Goal: Task Accomplishment & Management: Use online tool/utility

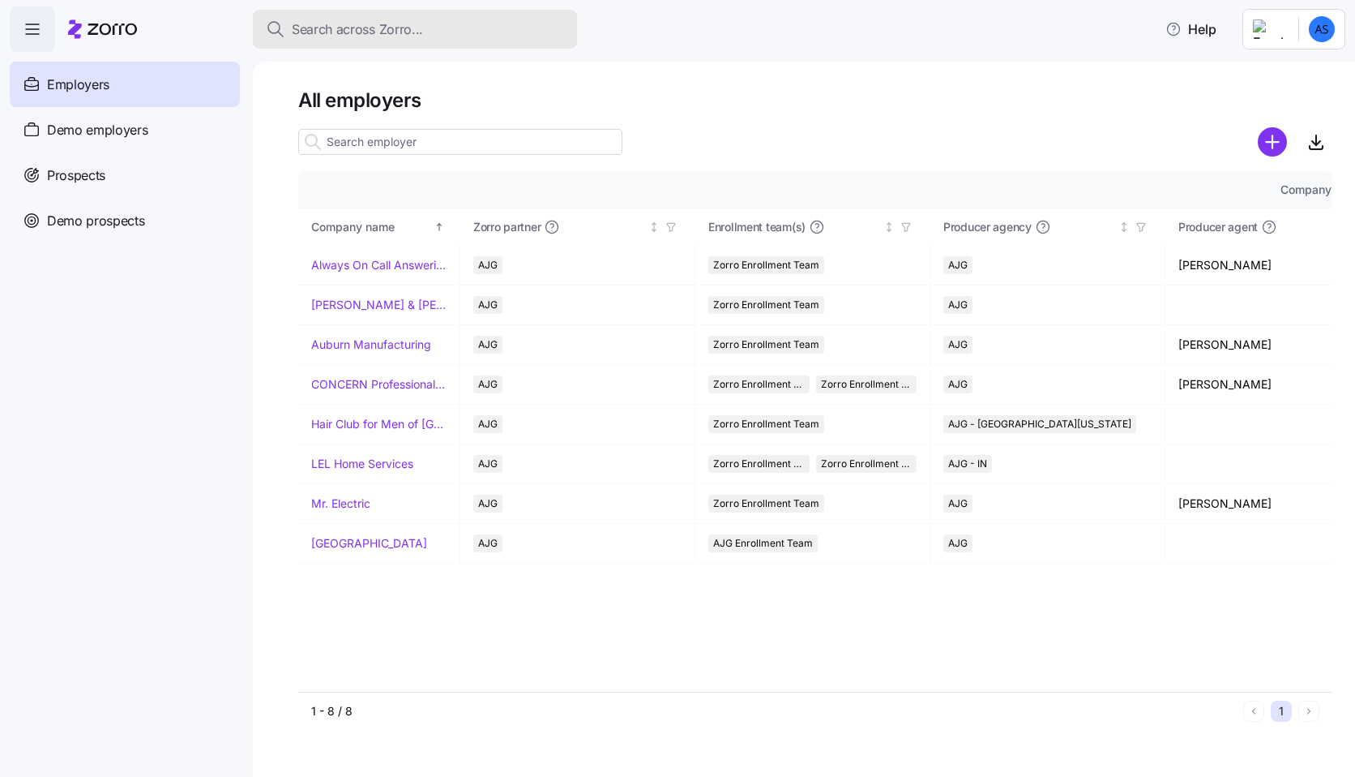
click at [327, 41] on button "Search across Zorro..." at bounding box center [415, 29] width 324 height 39
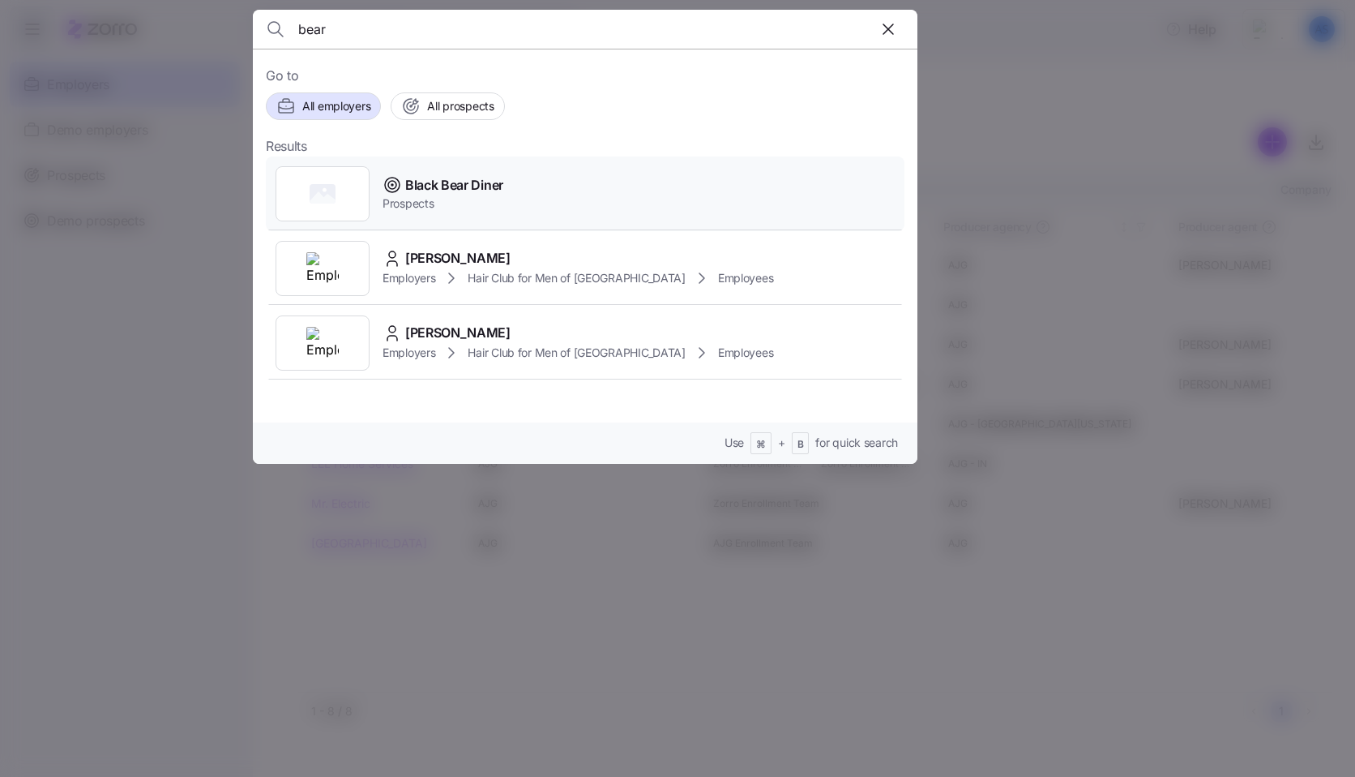
type input "bear"
click at [441, 182] on span "Black Bear Diner" at bounding box center [454, 185] width 98 height 20
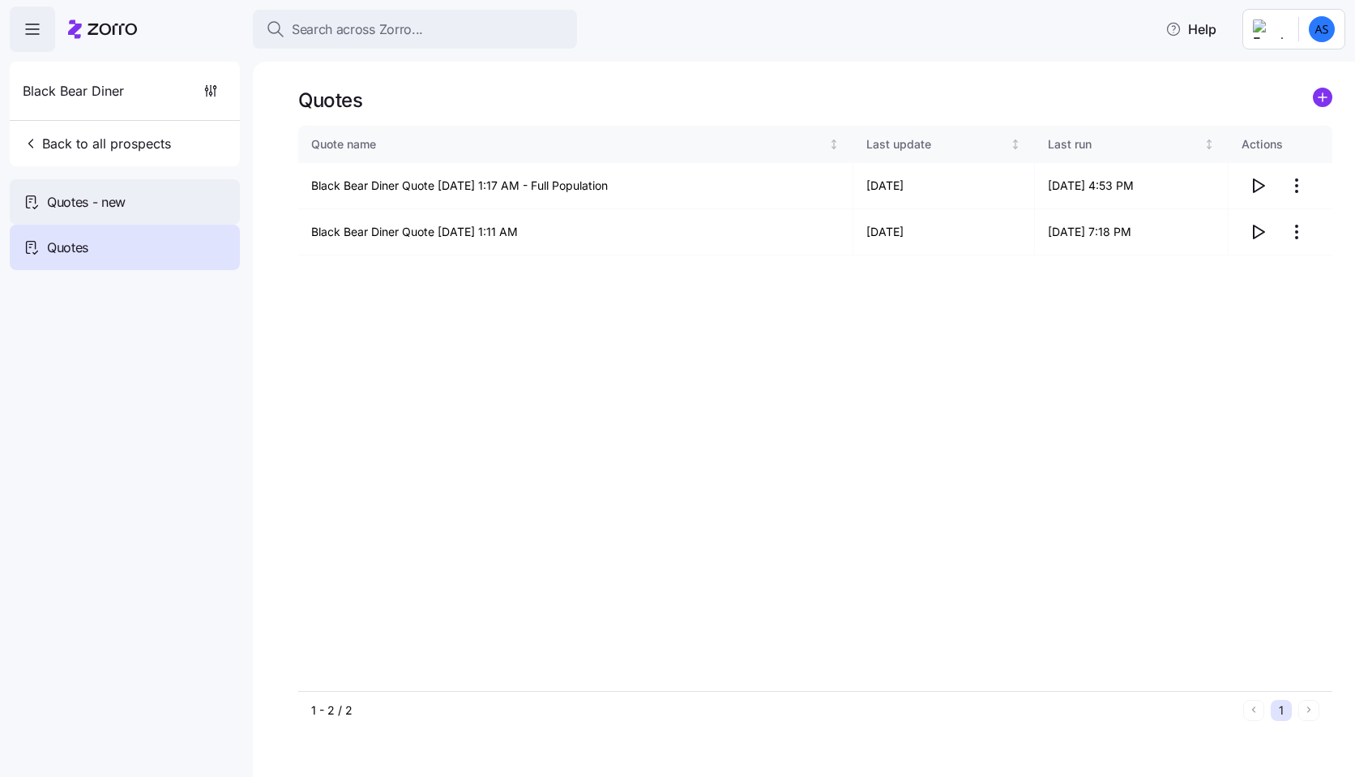
click at [62, 208] on span "Quotes - new" at bounding box center [86, 202] width 79 height 20
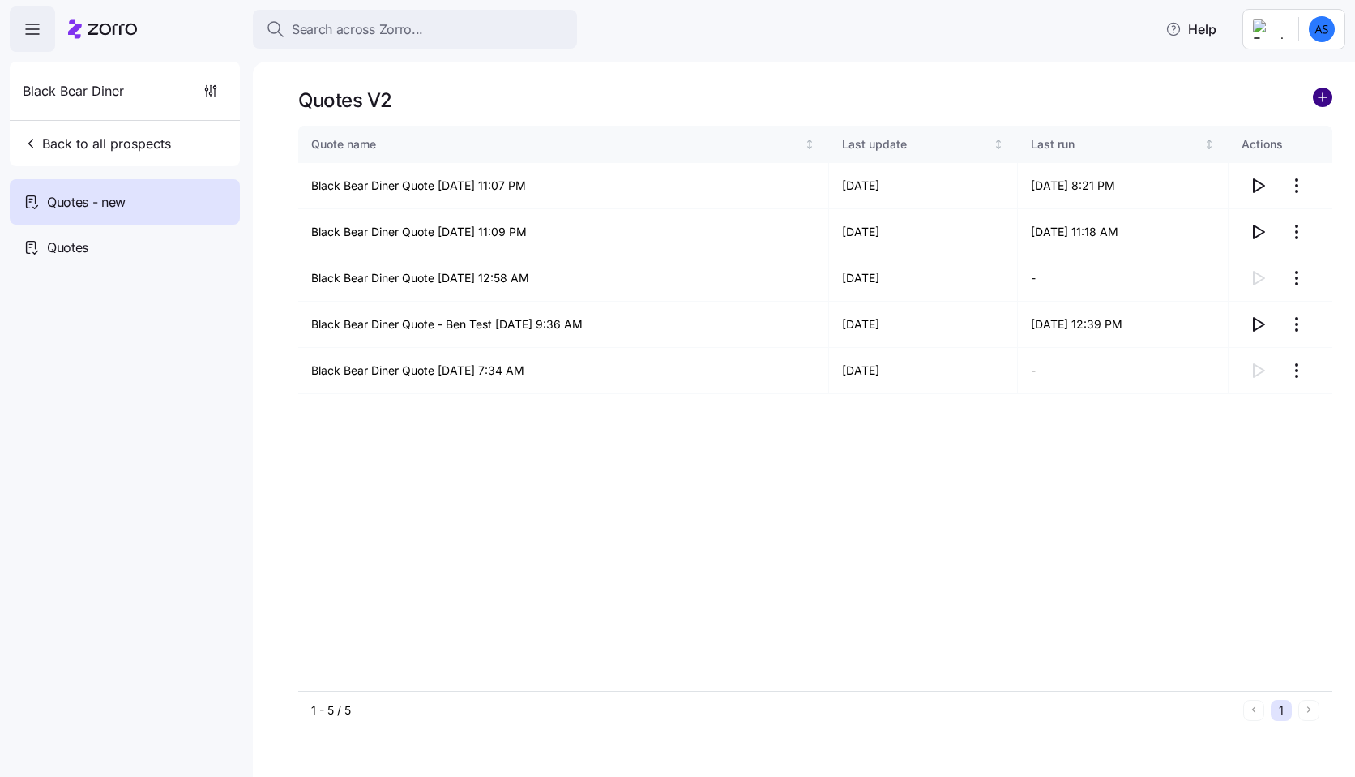
click at [1327, 92] on circle "add icon" at bounding box center [1323, 97] width 18 height 18
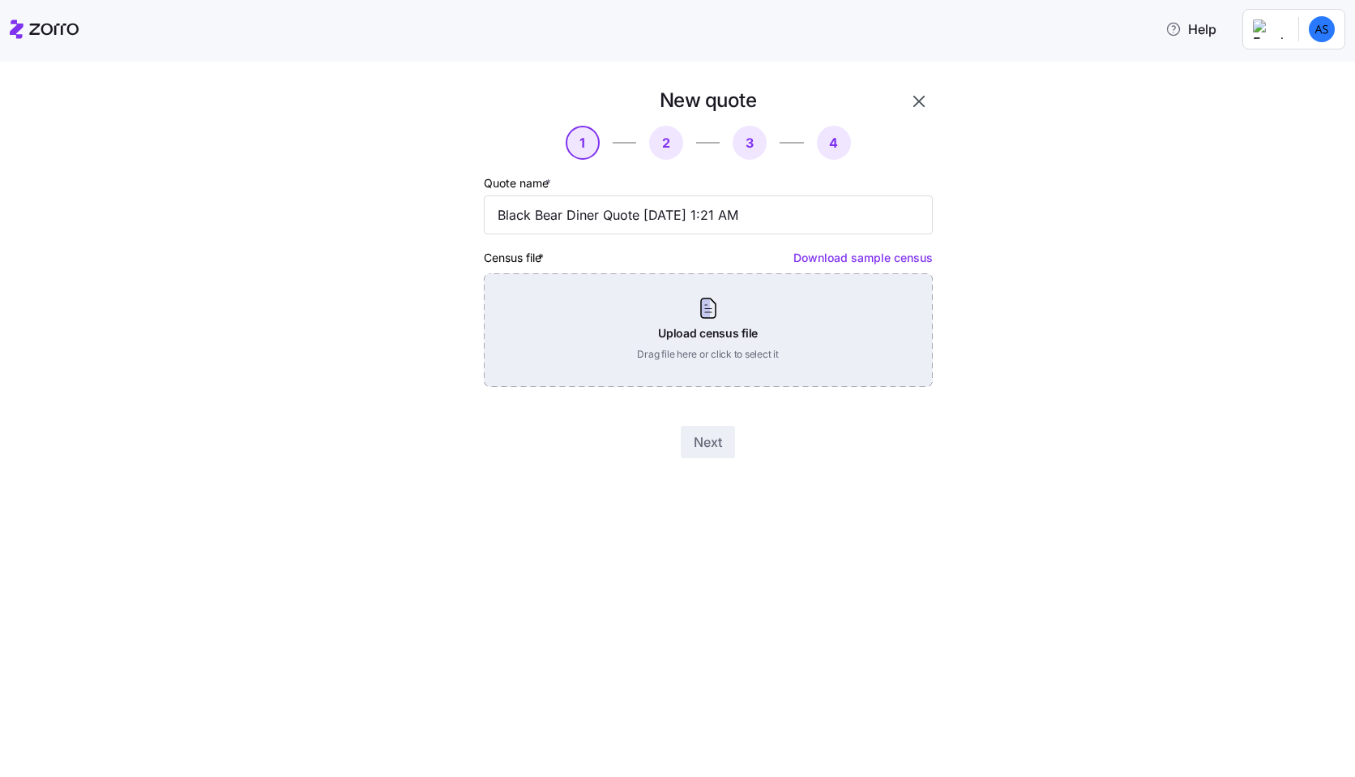
click at [709, 365] on div "Upload census file Drag file here or click to select it" at bounding box center [708, 329] width 449 height 113
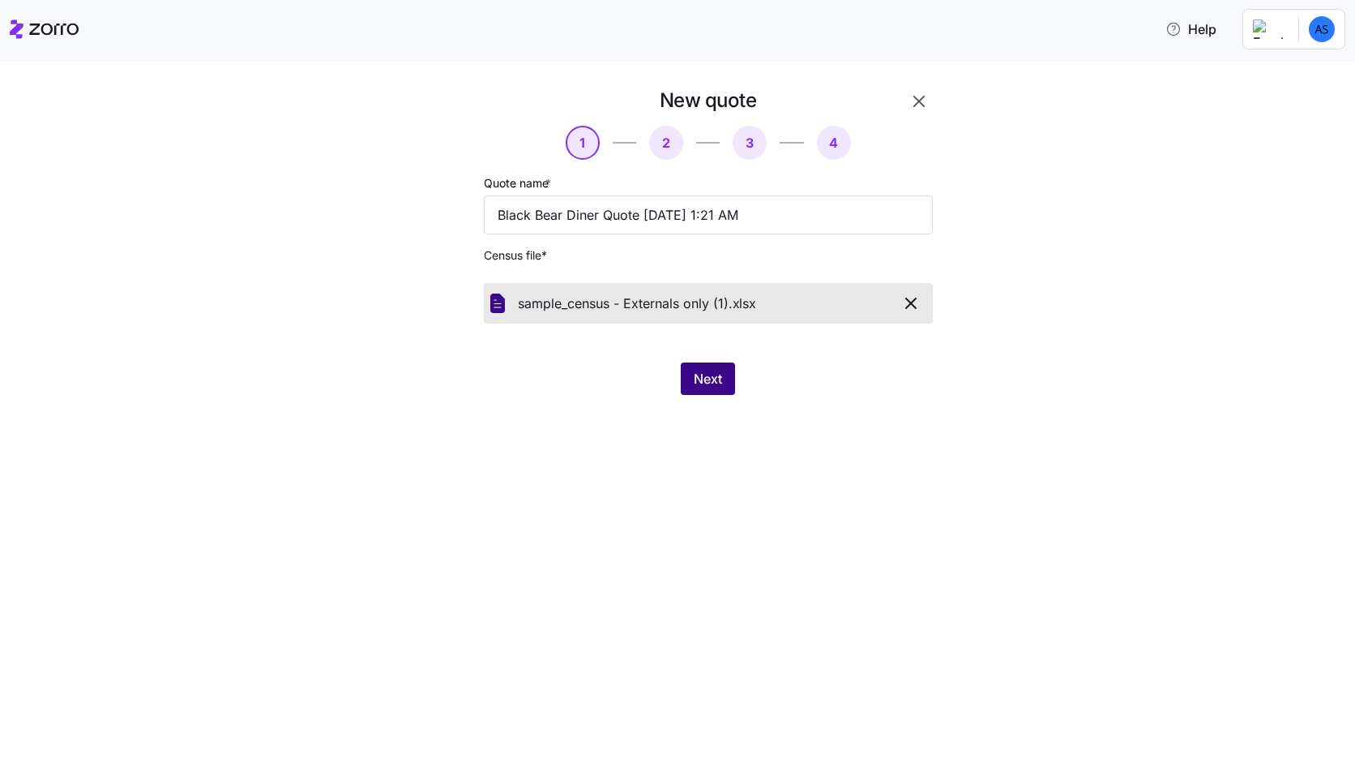
click at [710, 378] on span "Next" at bounding box center [708, 378] width 28 height 19
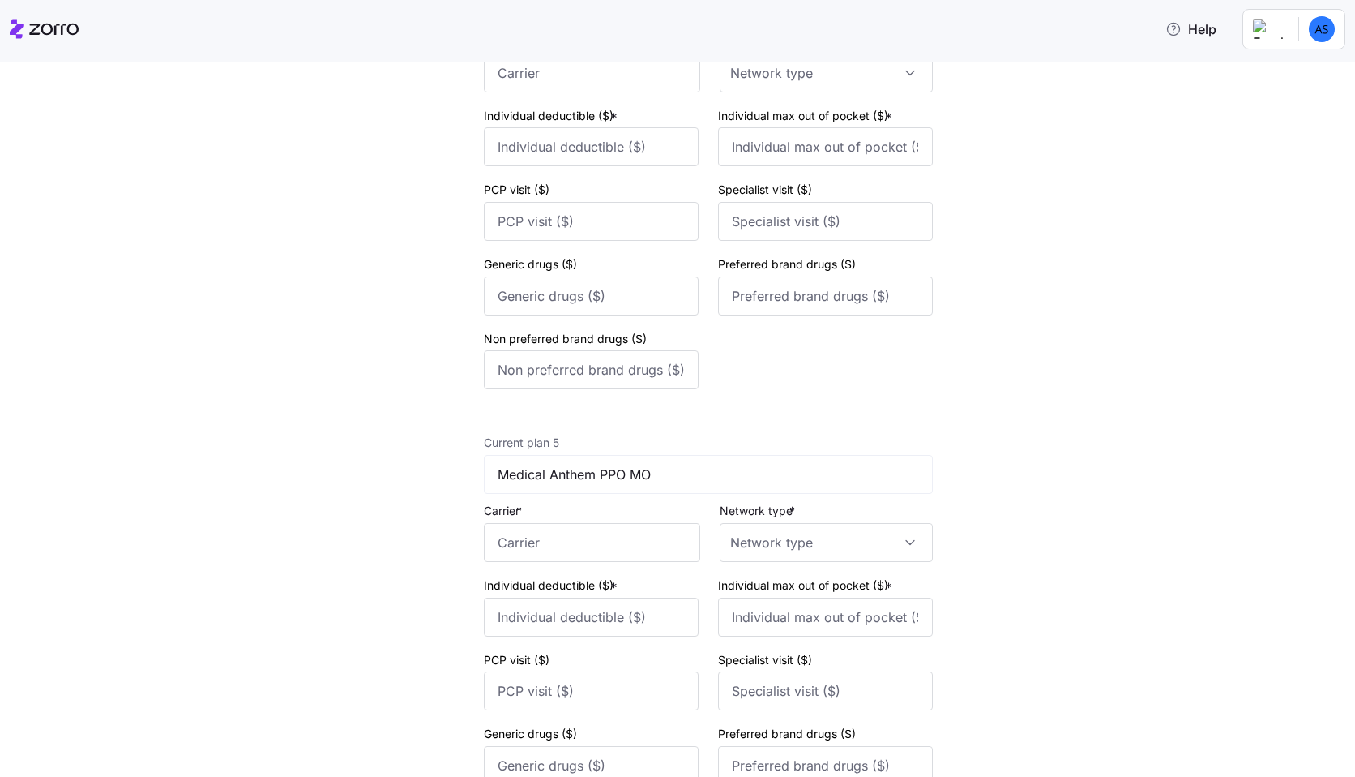
scroll to position [1954, 0]
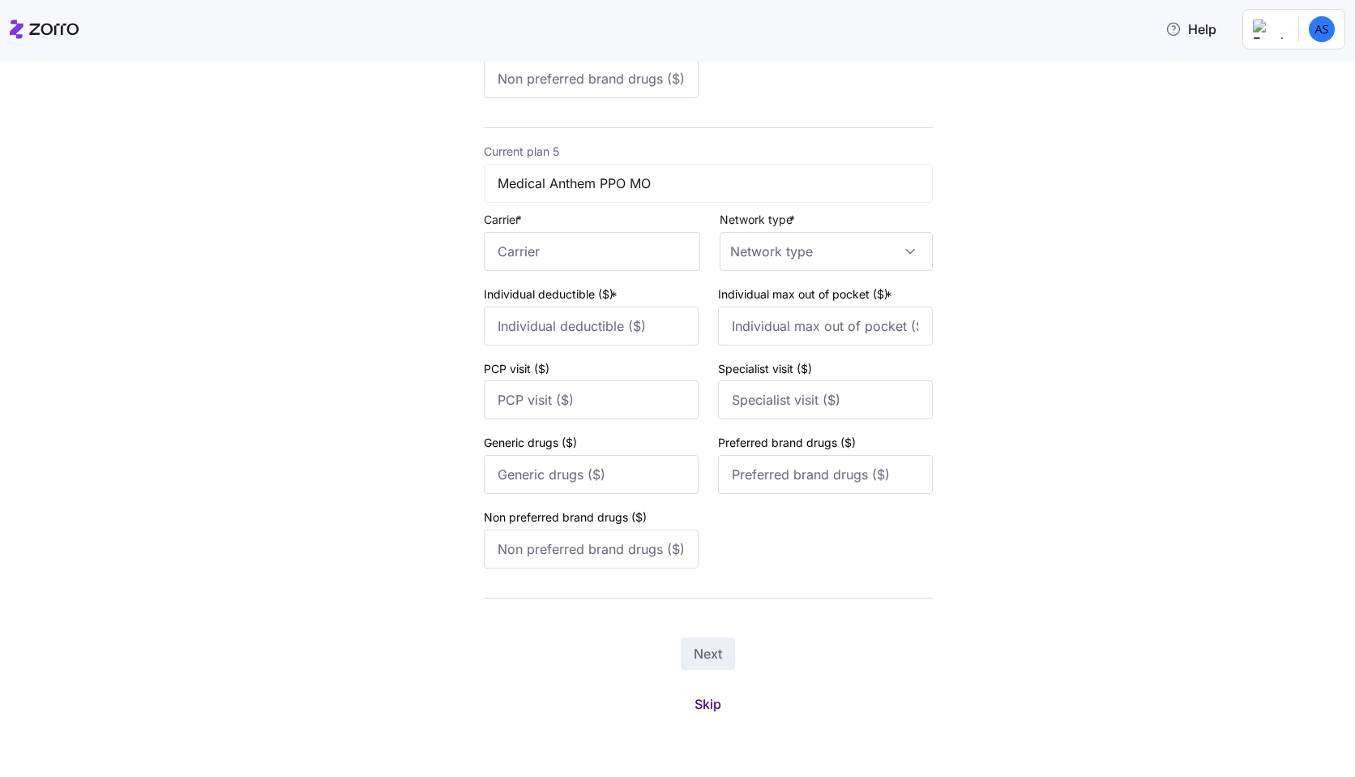
click at [703, 704] on span "Skip" at bounding box center [708, 703] width 27 height 19
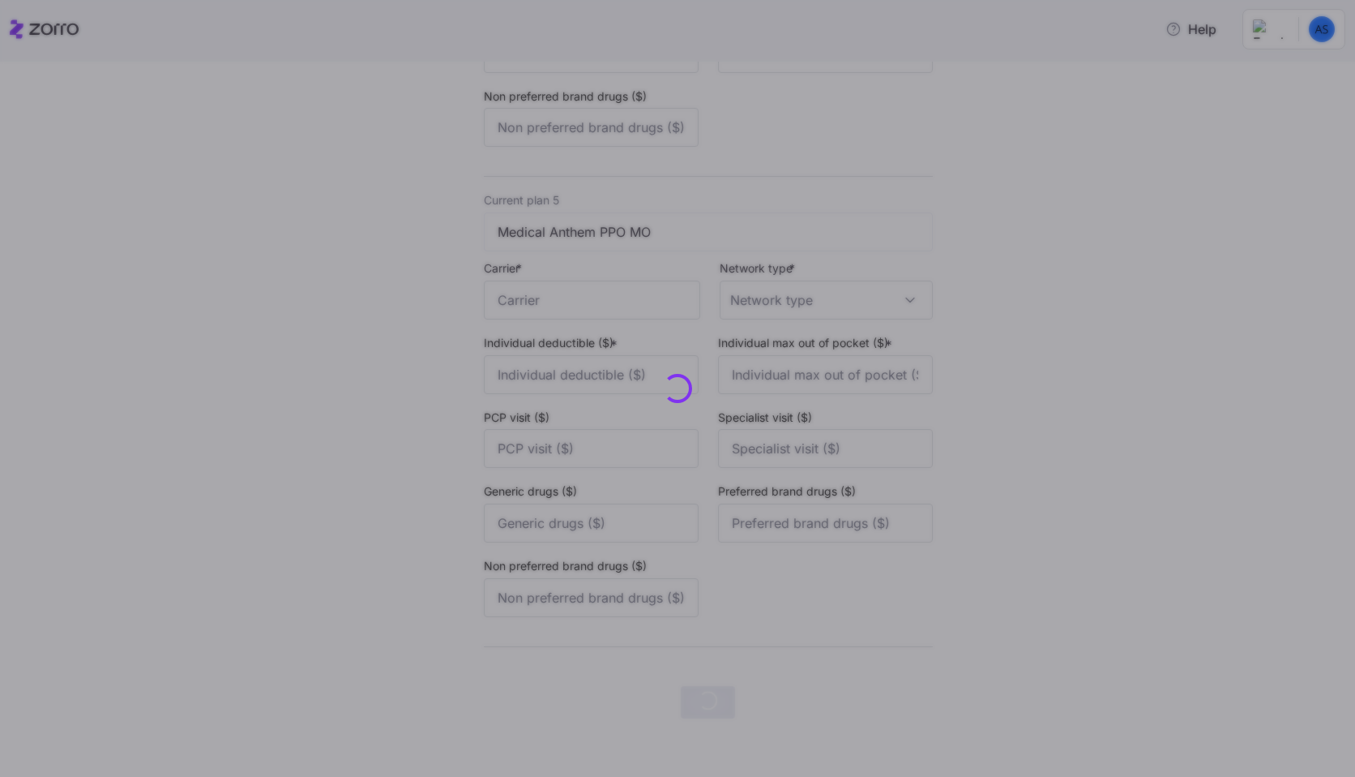
scroll to position [0, 0]
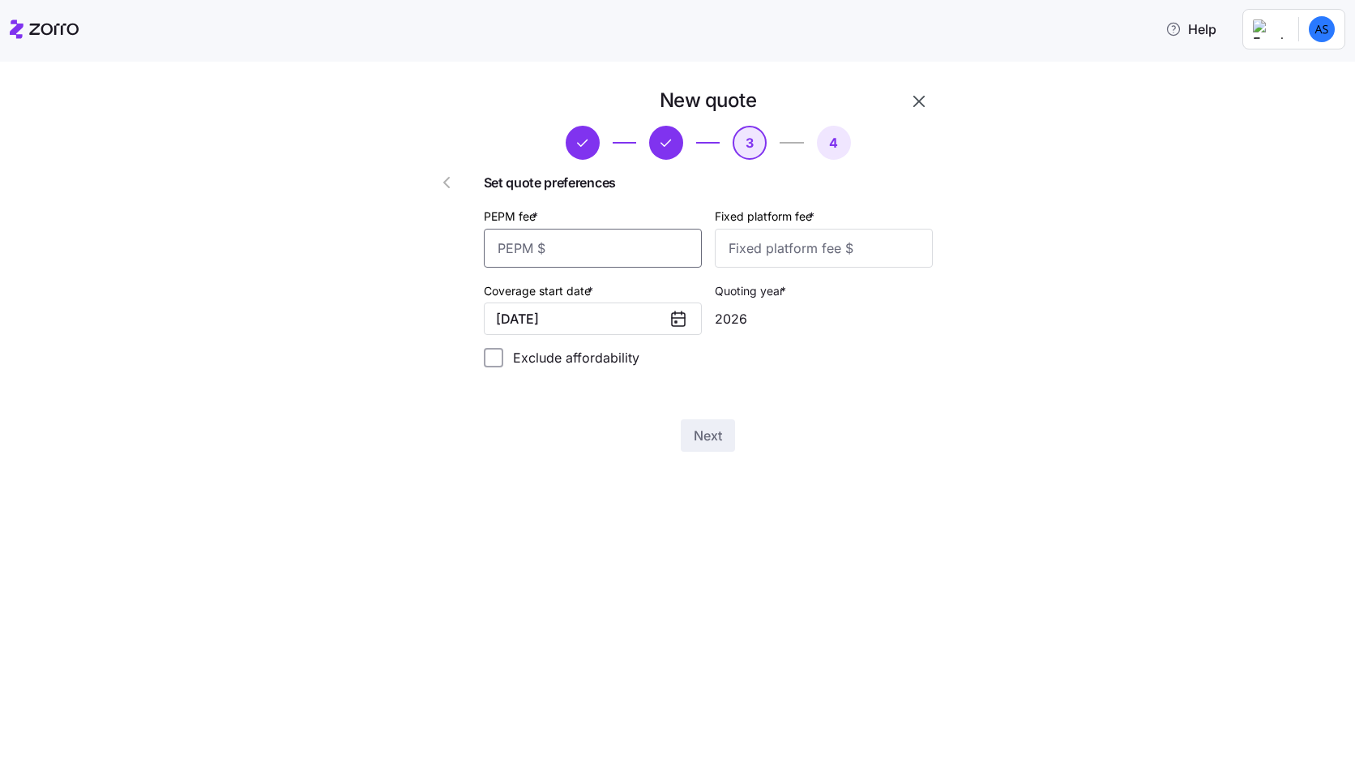
click at [636, 251] on input "PEPM fee *" at bounding box center [593, 248] width 218 height 39
type input "50"
type input "200"
click at [732, 441] on button "Next" at bounding box center [708, 435] width 54 height 32
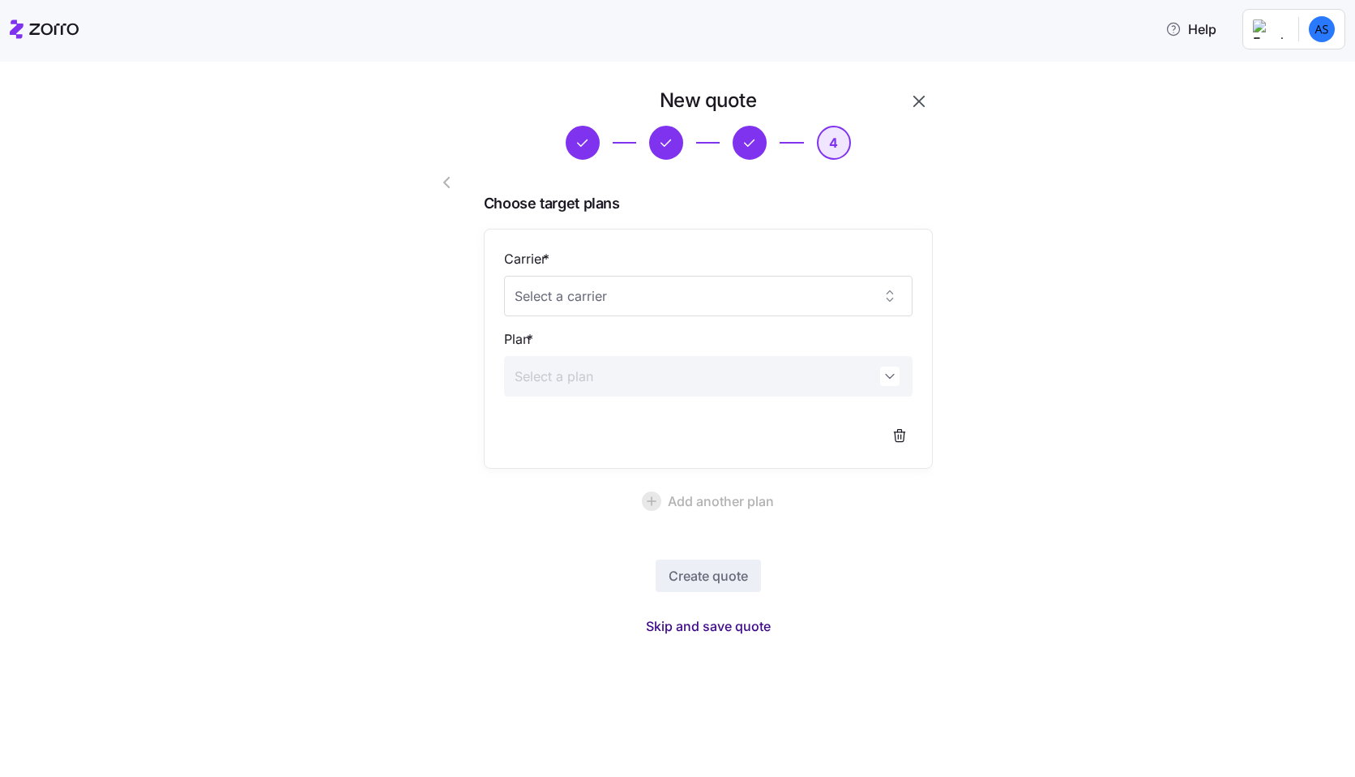
click at [730, 634] on span "Skip and save quote" at bounding box center [708, 625] width 125 height 19
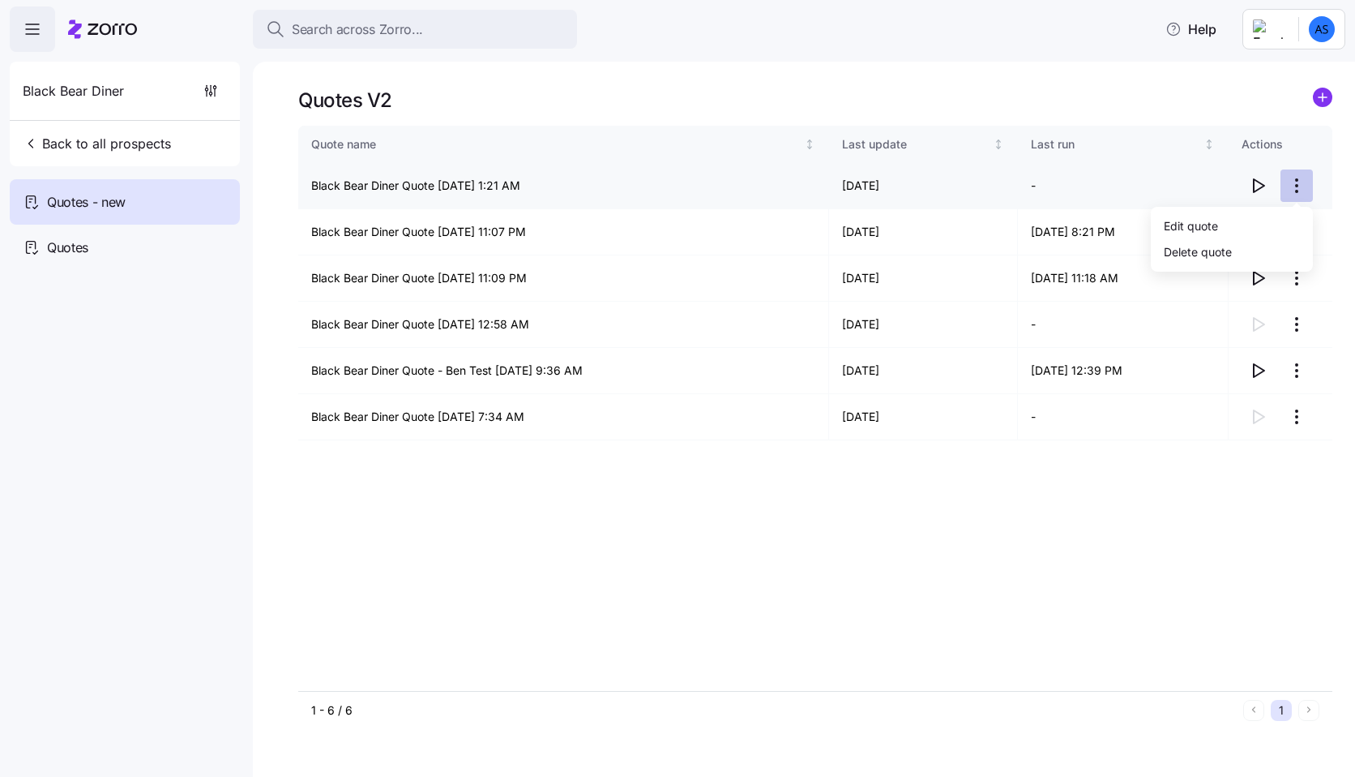
click at [1302, 182] on html "Search across Zorro... Help Black Bear Diner Back to all prospects Quotes - new…" at bounding box center [677, 383] width 1355 height 767
click at [1235, 251] on div "Delete quote" at bounding box center [1232, 251] width 149 height 26
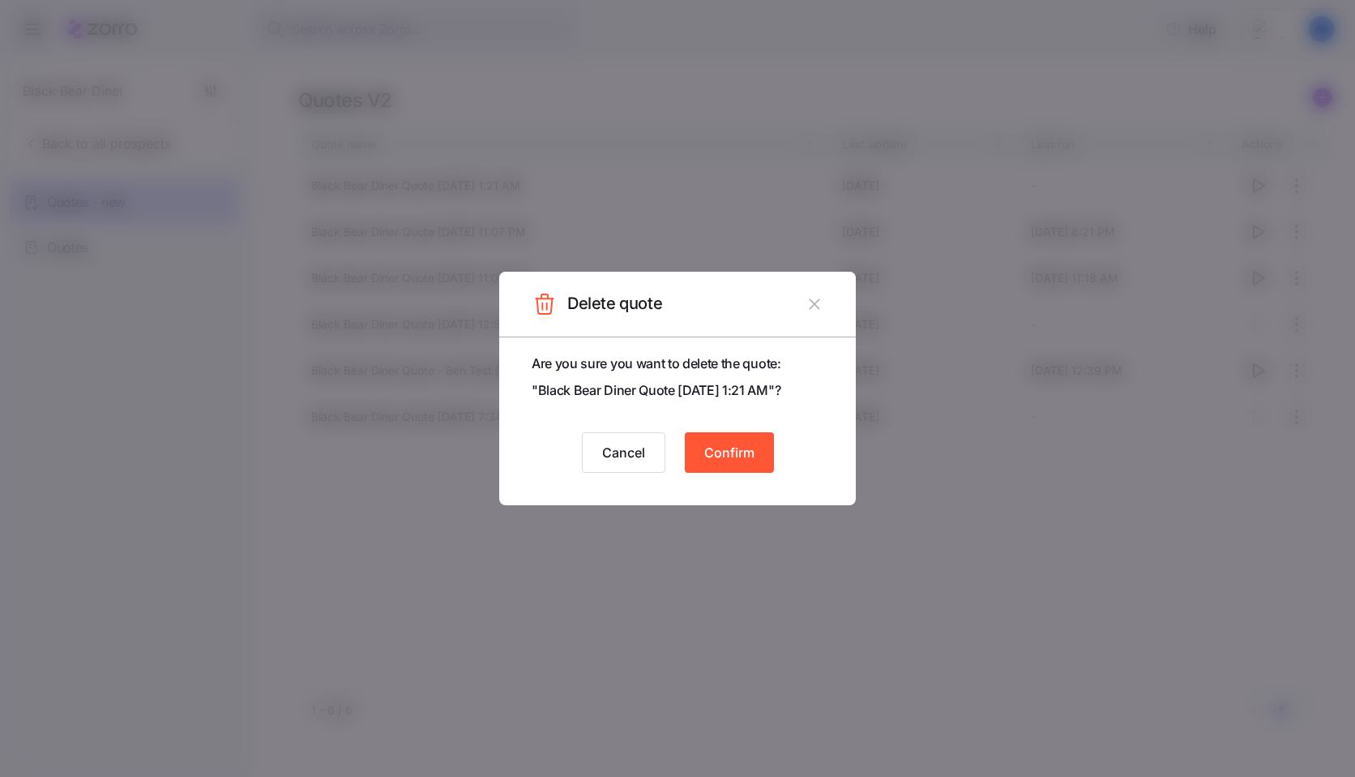
click at [767, 447] on button "Confirm" at bounding box center [729, 452] width 89 height 41
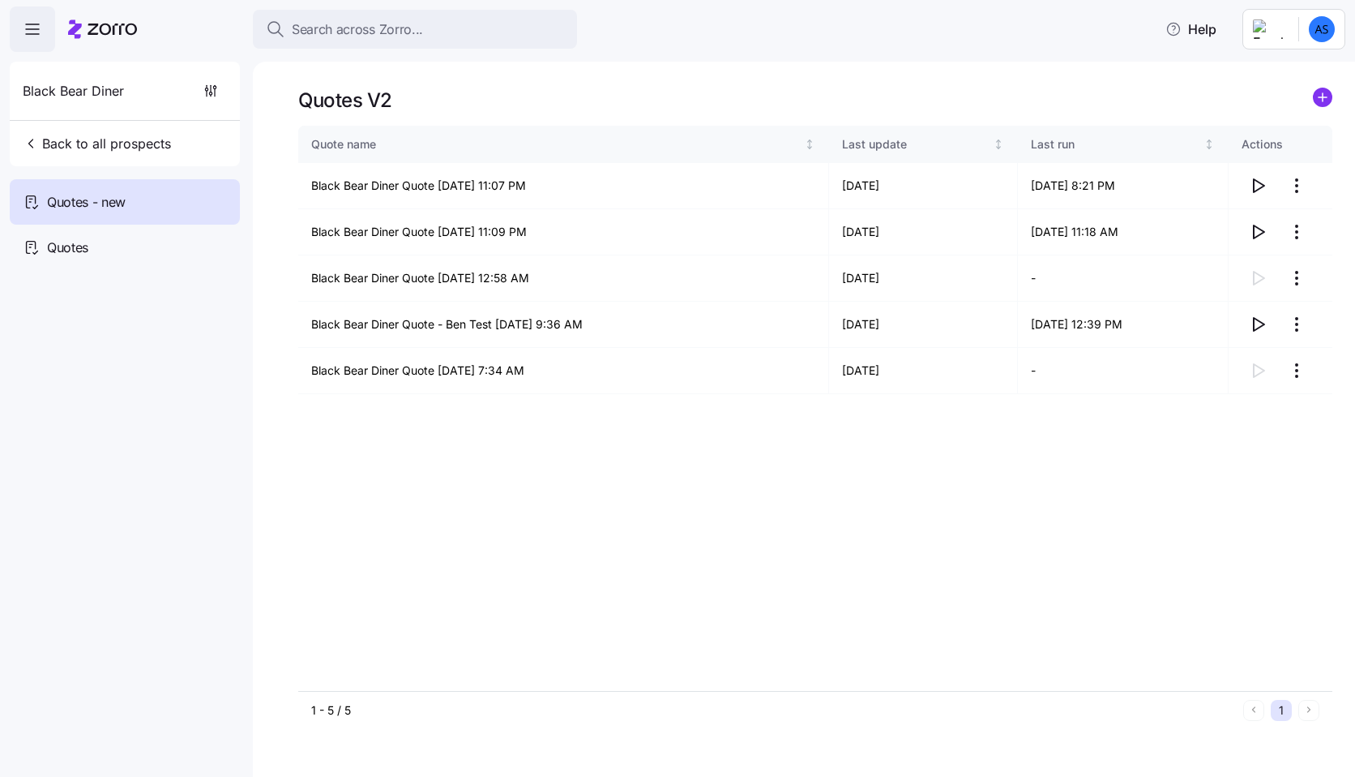
click at [1325, 30] on html "Search across Zorro... Help Black Bear Diner Back to all prospects Quotes - new…" at bounding box center [677, 383] width 1355 height 767
click at [1302, 93] on div "Log out" at bounding box center [1279, 99] width 63 height 18
